Goal: Check status: Check status

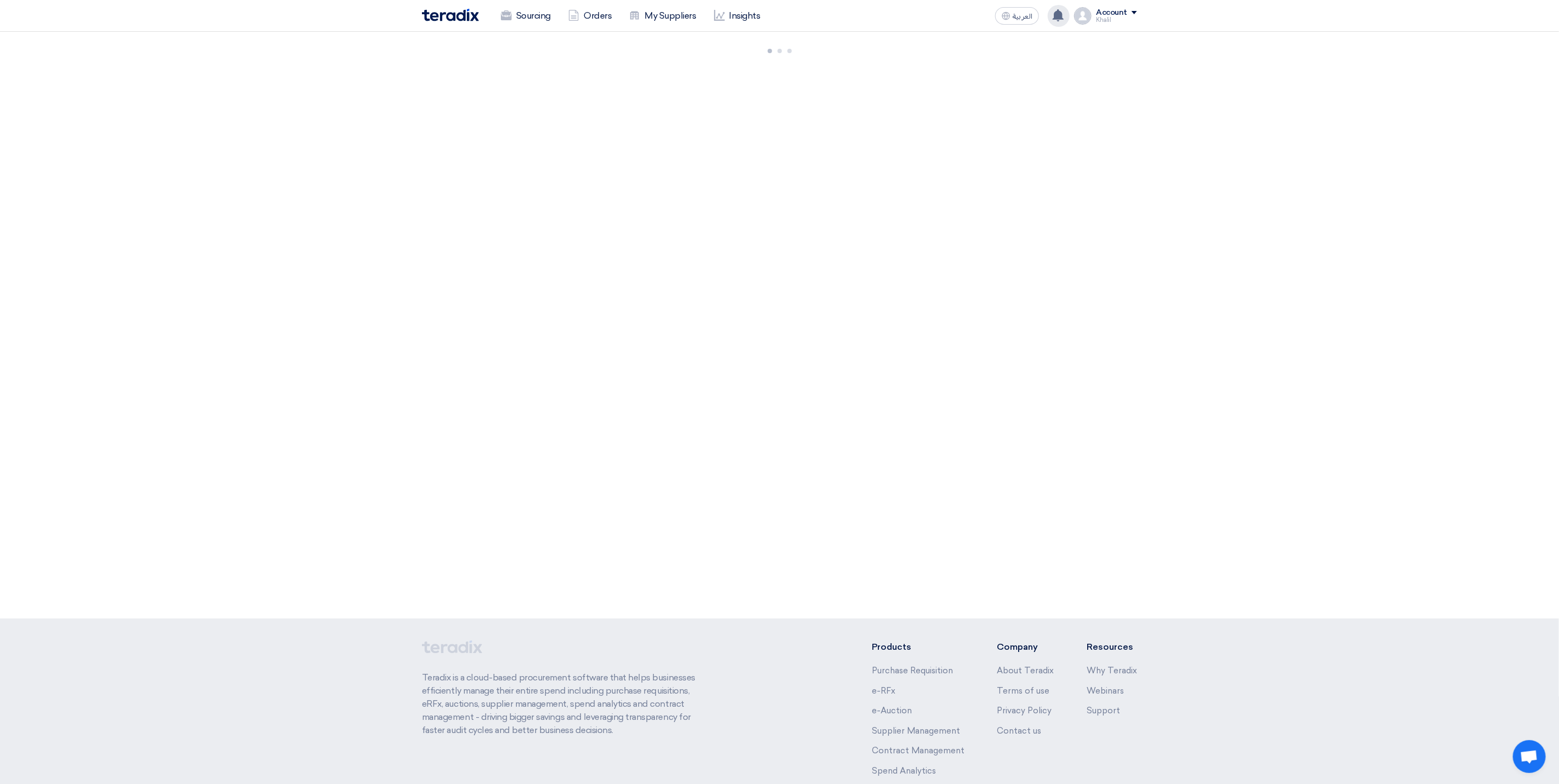
click at [1058, 12] on use at bounding box center [1058, 15] width 11 height 12
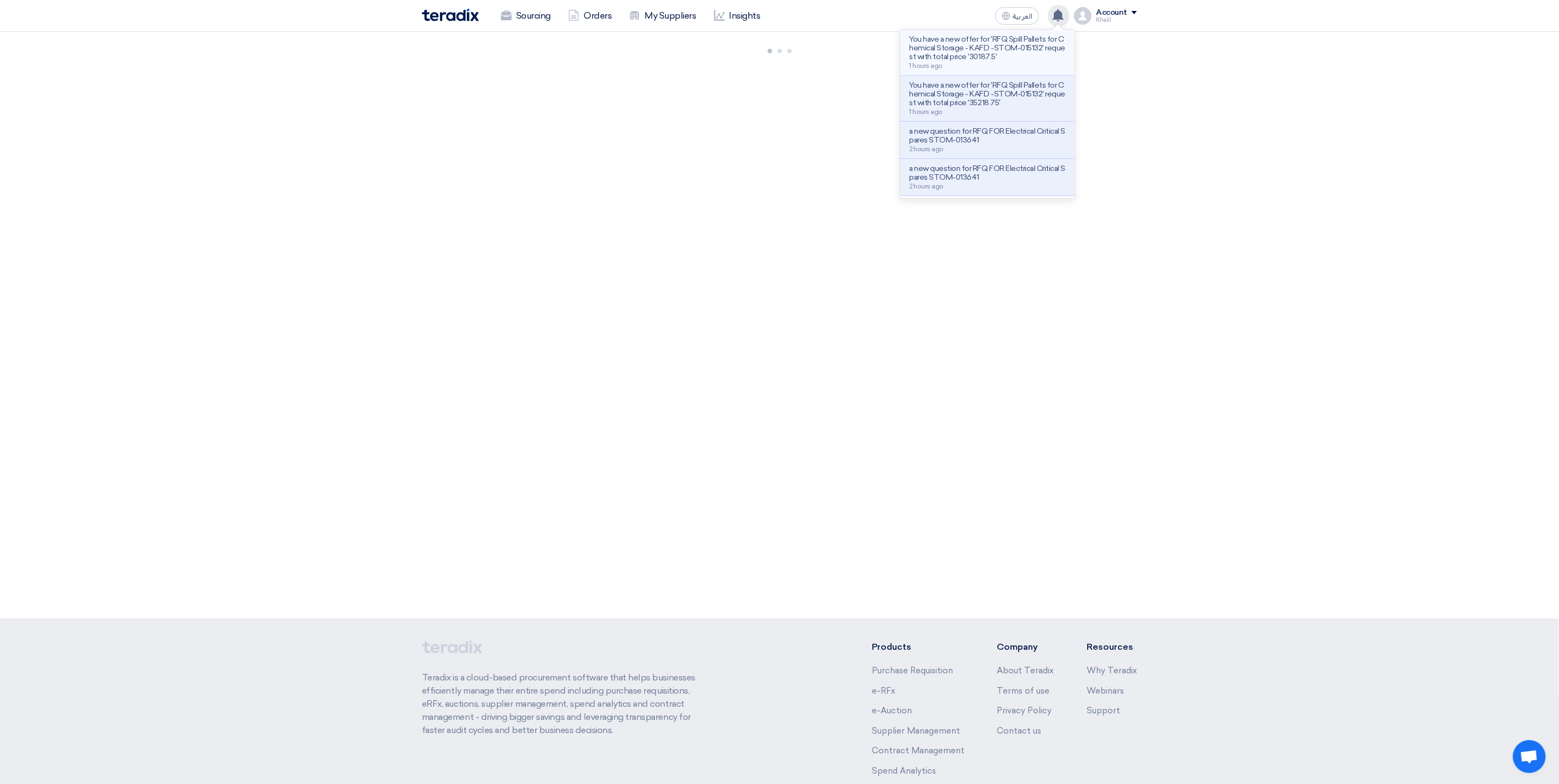
click at [1008, 59] on p "You have a new offer for 'RFQ Spill Pallets for Chemical Storage - KAFD -STOM-0…" at bounding box center [987, 48] width 157 height 26
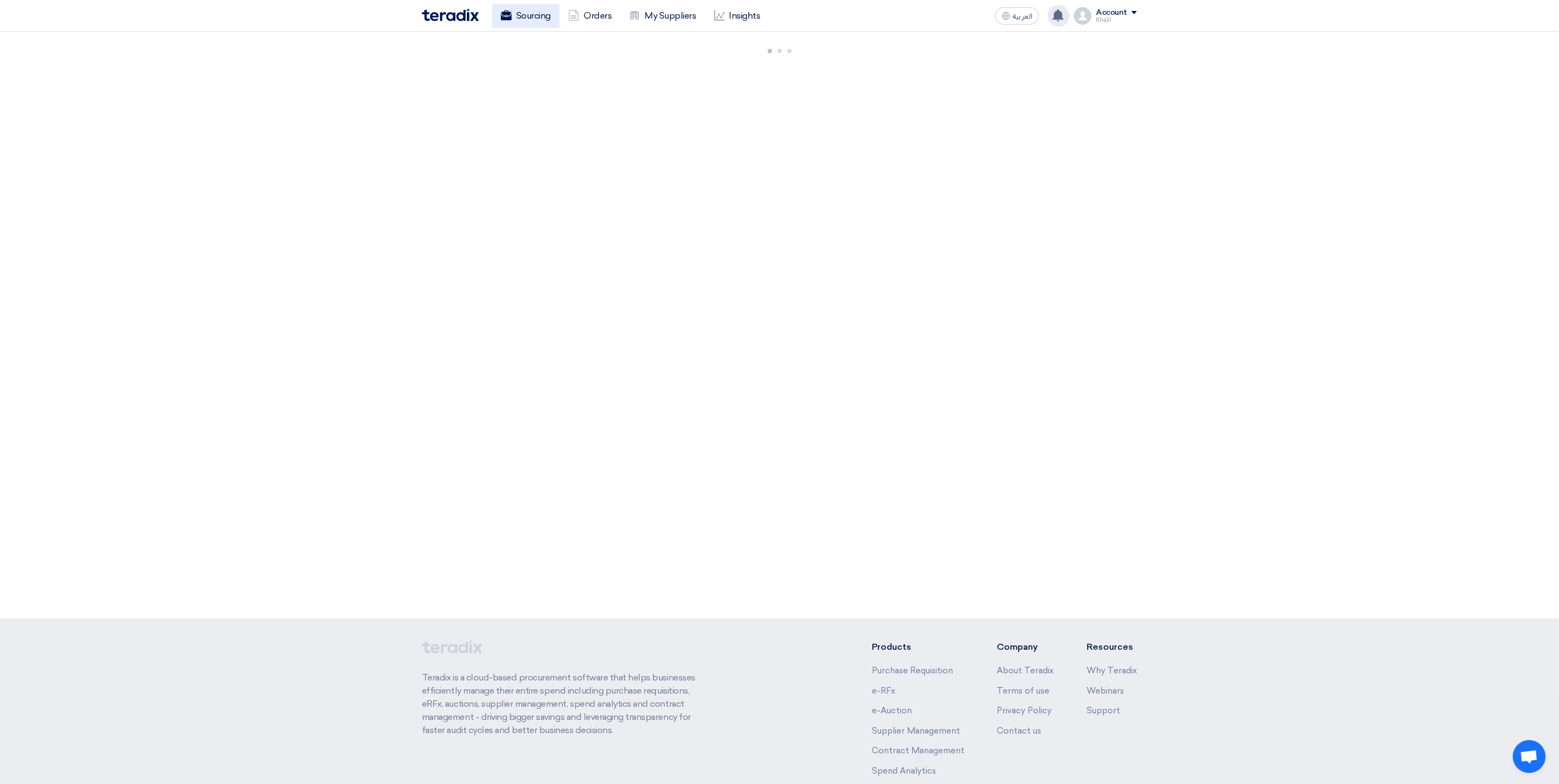
click at [527, 21] on link "Sourcing" at bounding box center [525, 16] width 67 height 24
click at [1115, 265] on div "912 RFx remaining 5 Auctions remaining Create Sourcing Event +" at bounding box center [780, 325] width 1559 height 587
click at [1135, 15] on div "Account" at bounding box center [1117, 13] width 41 height 9
click at [1089, 38] on link "Sourcing" at bounding box center [1079, 42] width 96 height 13
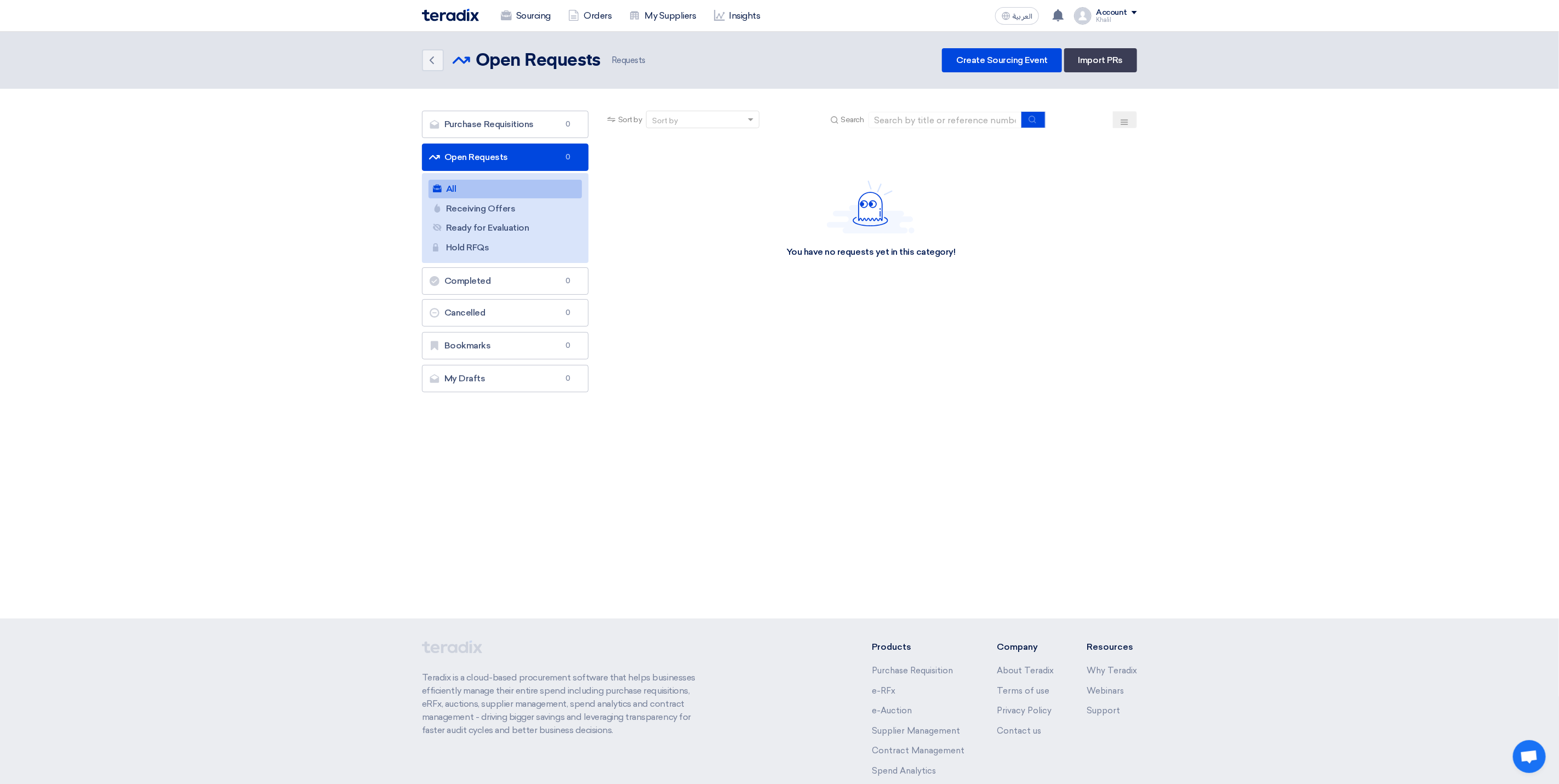
click at [1141, 10] on div "Sourcing Orders My Suppliers Insights العربية ع You have a new offer for 'RFQ S…" at bounding box center [780, 16] width 732 height 31
click at [1135, 12] on span at bounding box center [1134, 12] width 5 height 3
click at [1111, 56] on li "Orders" at bounding box center [1080, 64] width 114 height 22
click at [1136, 11] on span at bounding box center [1134, 12] width 5 height 3
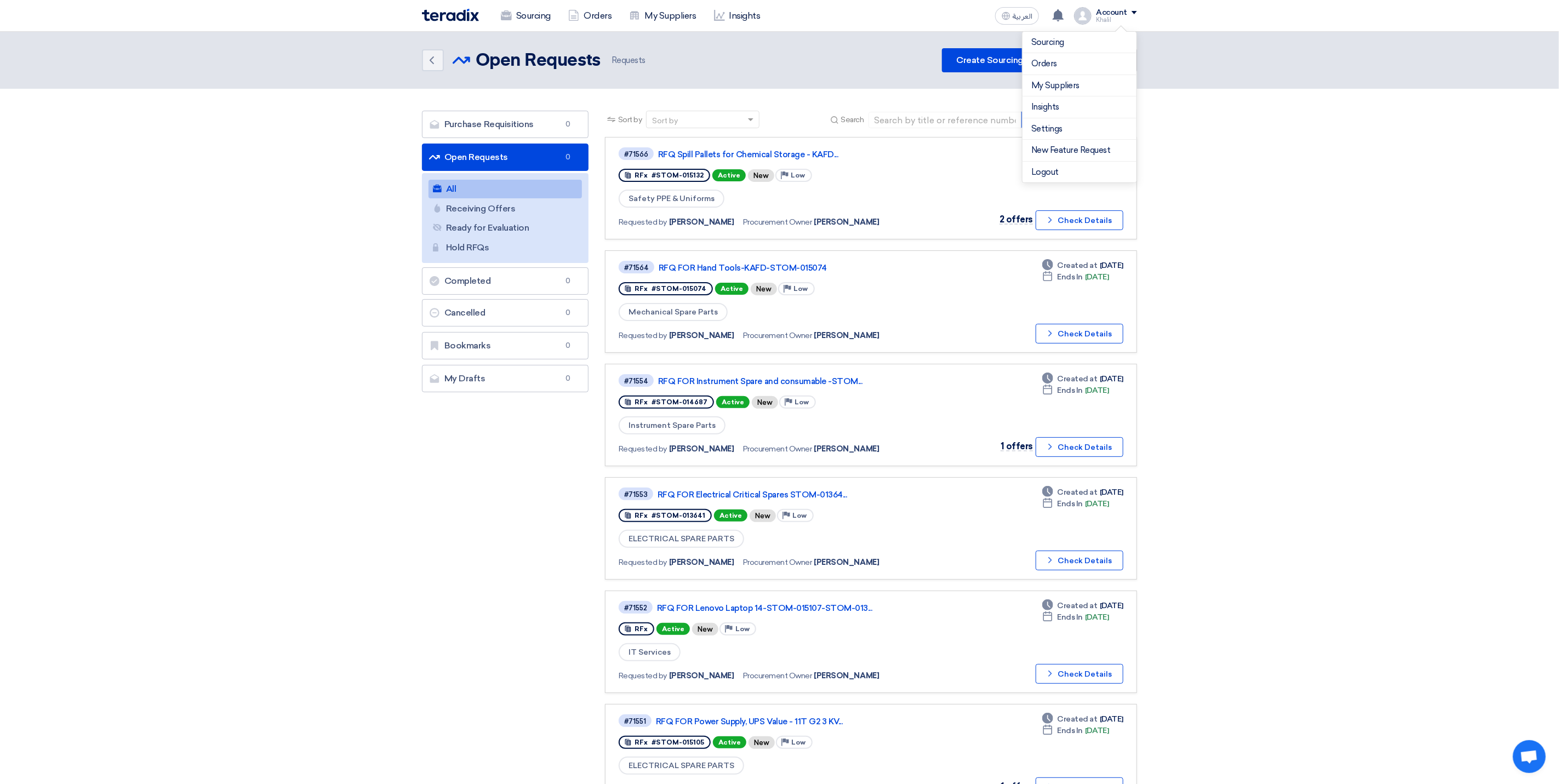
click at [1237, 201] on section "Purchase Requisitions Purchase Requisitions 0 Open Requests Open Requests 0 All…" at bounding box center [780, 704] width 1559 height 1231
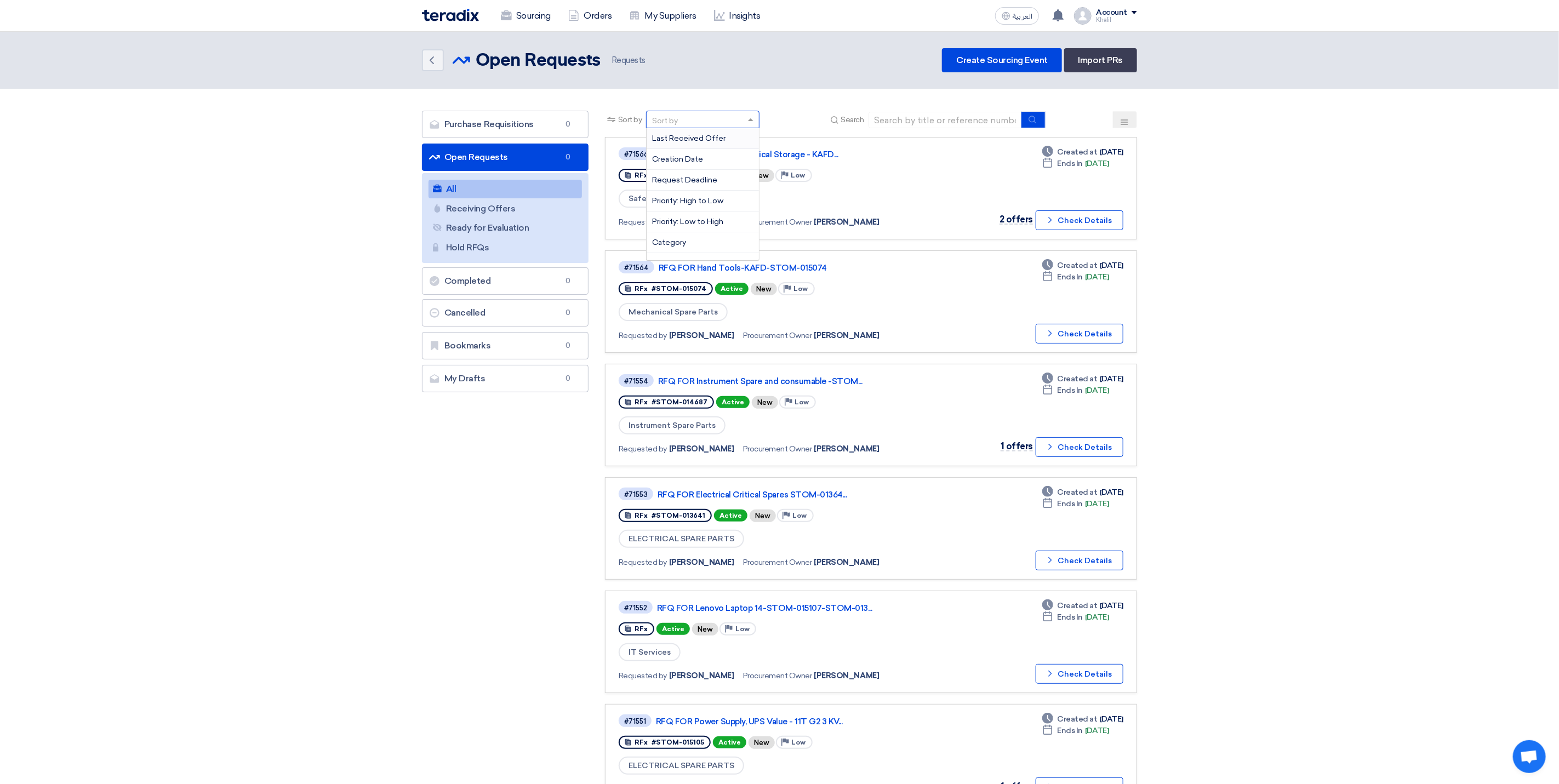
click at [705, 117] on div "Sort by" at bounding box center [695, 120] width 99 height 14
click at [692, 119] on div "Sort by" at bounding box center [695, 120] width 99 height 14
click at [692, 120] on div "Sort by" at bounding box center [695, 120] width 99 height 14
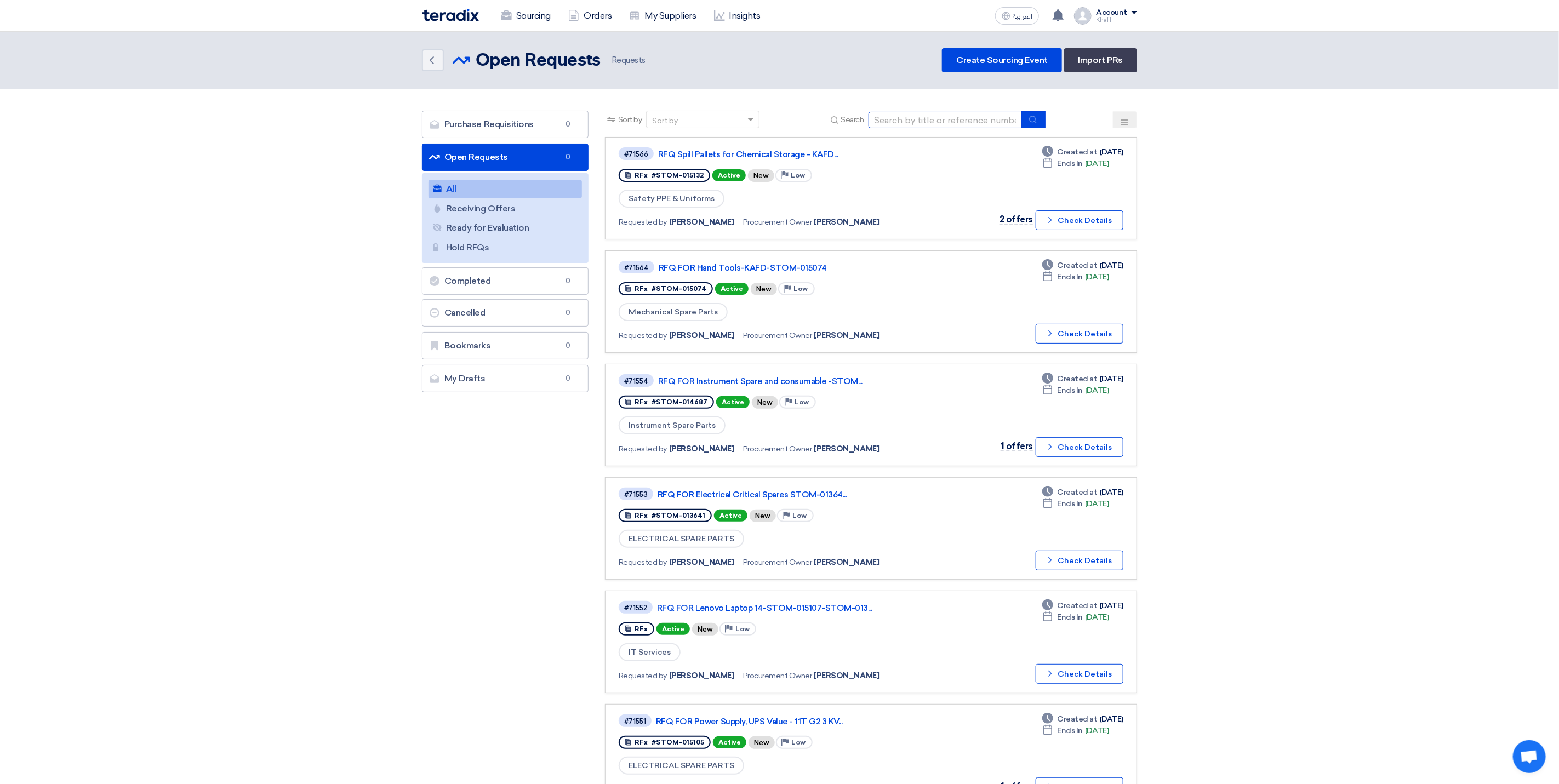
click at [955, 116] on input at bounding box center [945, 120] width 154 height 16
paste input "STOM-015091"
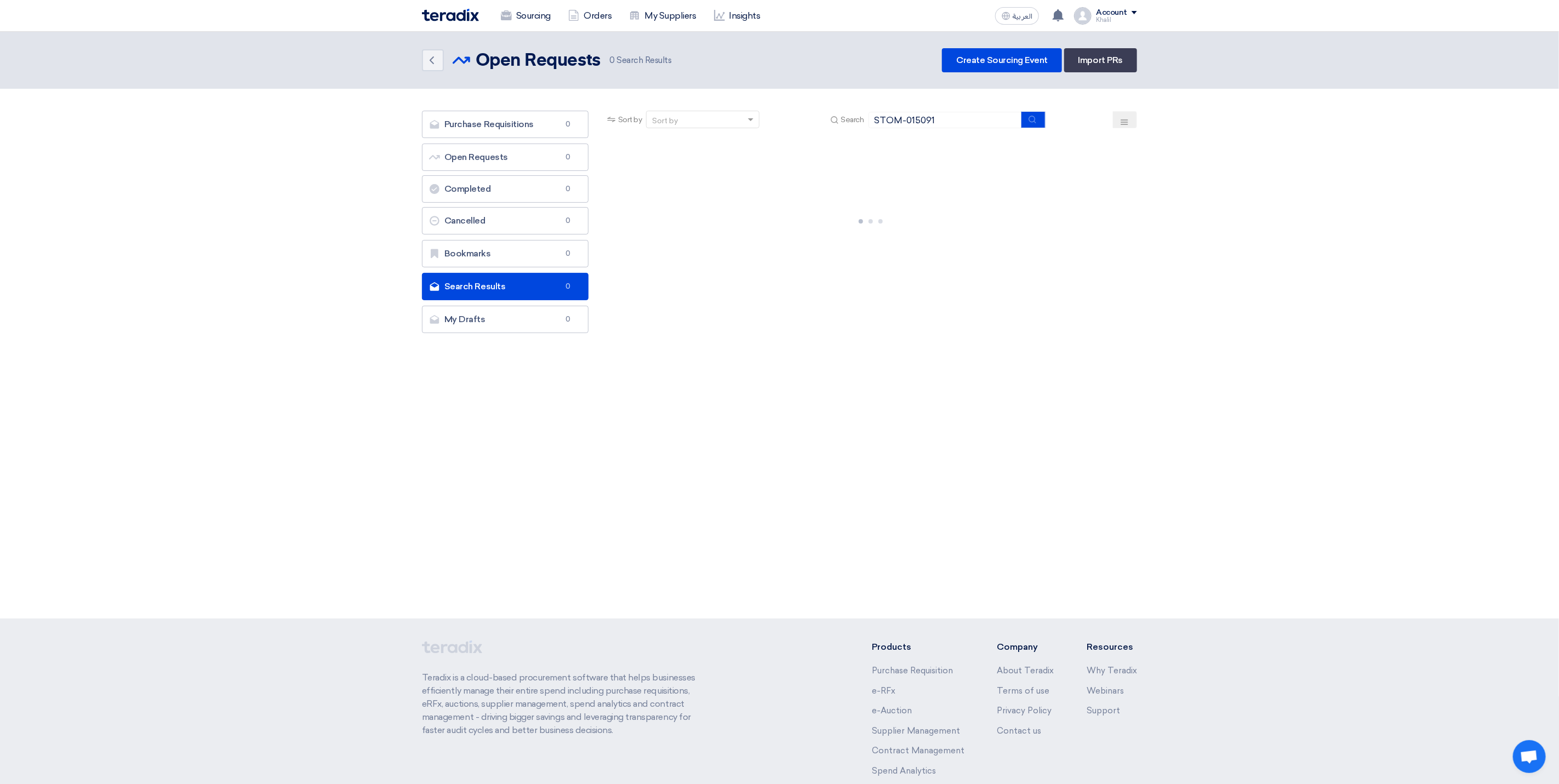
click at [1134, 12] on span at bounding box center [1134, 12] width 5 height 3
click at [1110, 41] on link "Sourcing" at bounding box center [1079, 42] width 96 height 13
click at [1138, 11] on div "Sourcing Orders My Suppliers Insights العربية ع You have a new offer for 'RFQ S…" at bounding box center [780, 16] width 732 height 31
drag, startPoint x: 967, startPoint y: 115, endPoint x: 863, endPoint y: 117, distance: 104.0
click at [863, 117] on div "Search STOM-015091" at bounding box center [936, 120] width 217 height 17
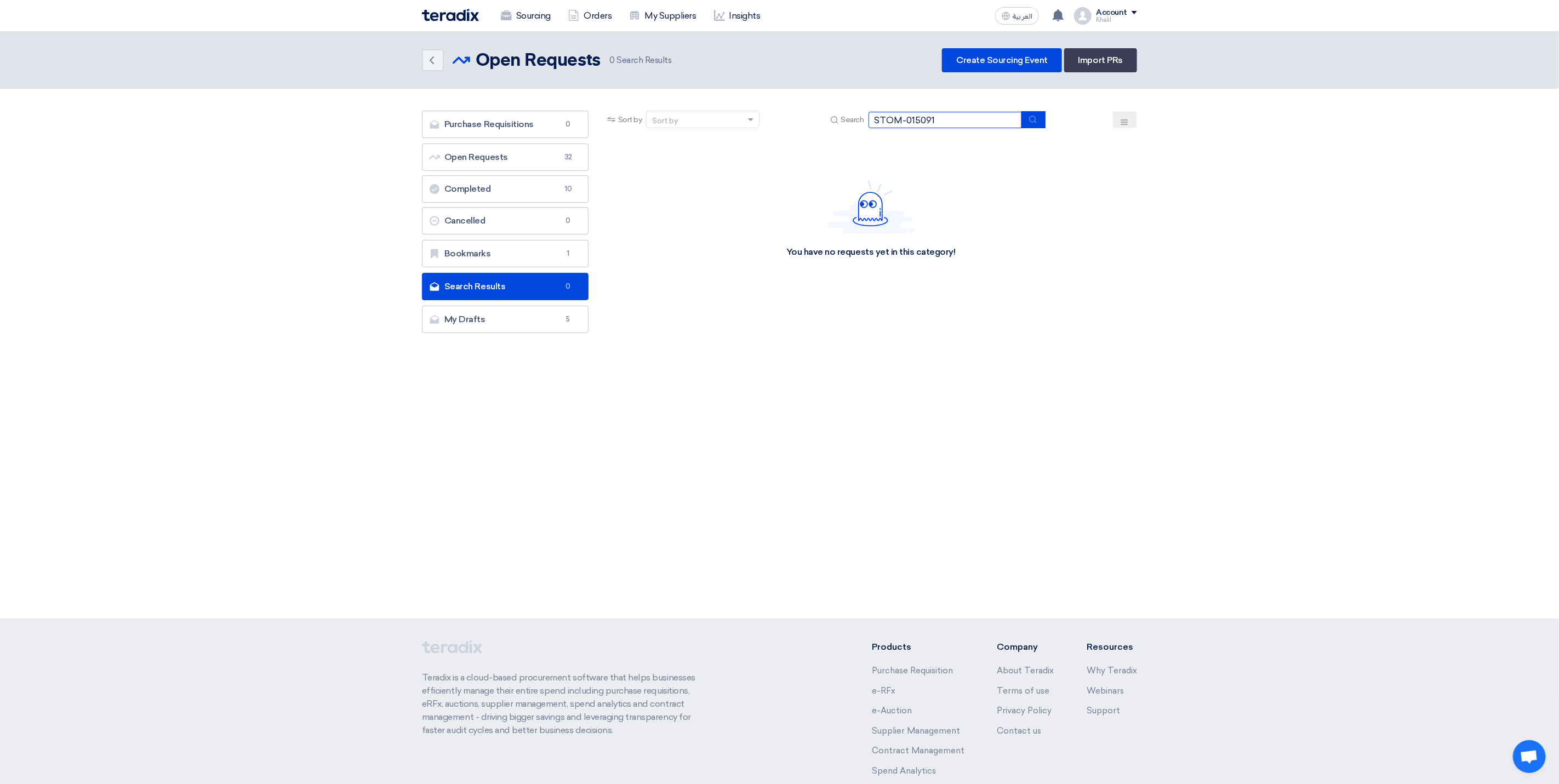
paste input "3990"
type input "STOM-013990"
click at [1036, 117] on use "submit" at bounding box center [1032, 119] width 7 height 7
